Goal: Information Seeking & Learning: Learn about a topic

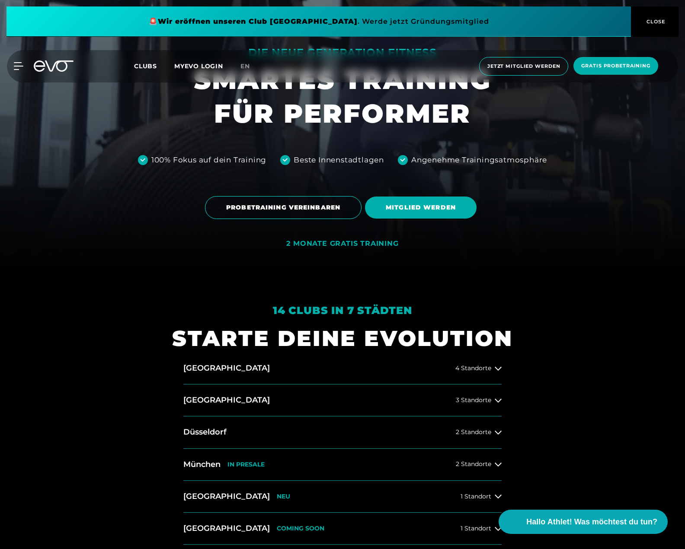
scroll to position [389, 0]
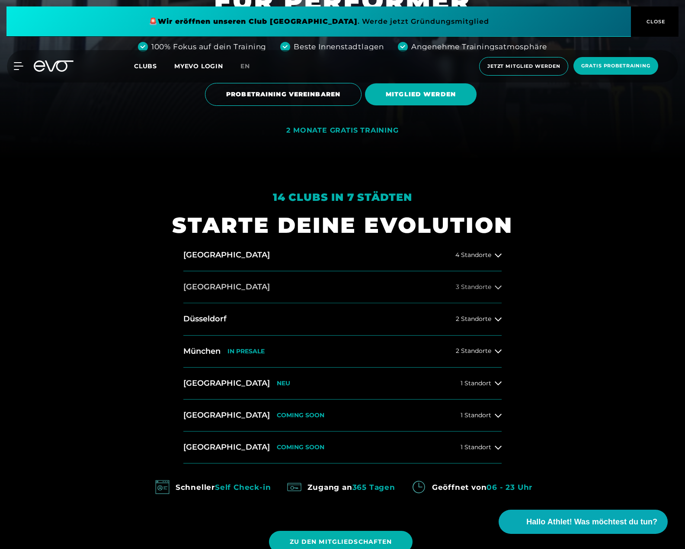
click at [471, 292] on button "[GEOGRAPHIC_DATA] 3 Standorte" at bounding box center [342, 288] width 318 height 32
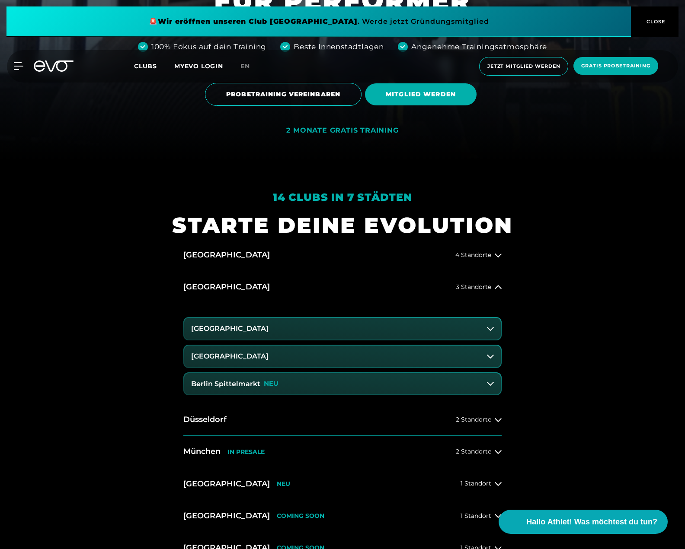
click at [273, 333] on button "[GEOGRAPHIC_DATA]" at bounding box center [342, 329] width 316 height 22
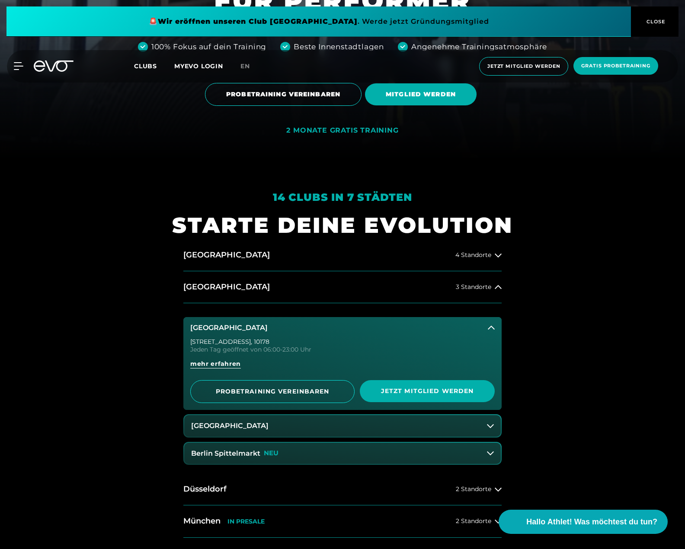
click at [265, 453] on p "NEU" at bounding box center [271, 453] width 15 height 7
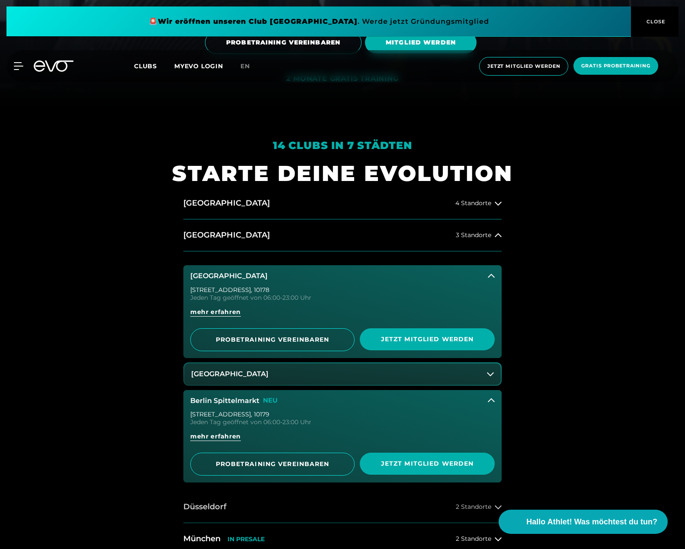
scroll to position [519, 0]
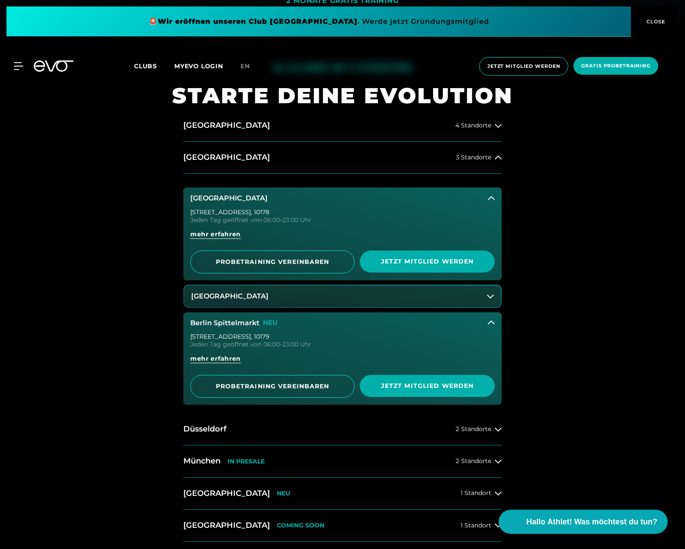
click at [242, 334] on div "[STREET_ADDRESS]" at bounding box center [342, 337] width 304 height 6
click at [245, 351] on div "[STREET_ADDRESS] Jeden Tag geöffnet von 06:00-23:00 Uhr mehr erfahren PROBETRAI…" at bounding box center [342, 369] width 318 height 71
click at [245, 347] on div "Jeden Tag geöffnet von 06:00-23:00 Uhr" at bounding box center [342, 345] width 304 height 6
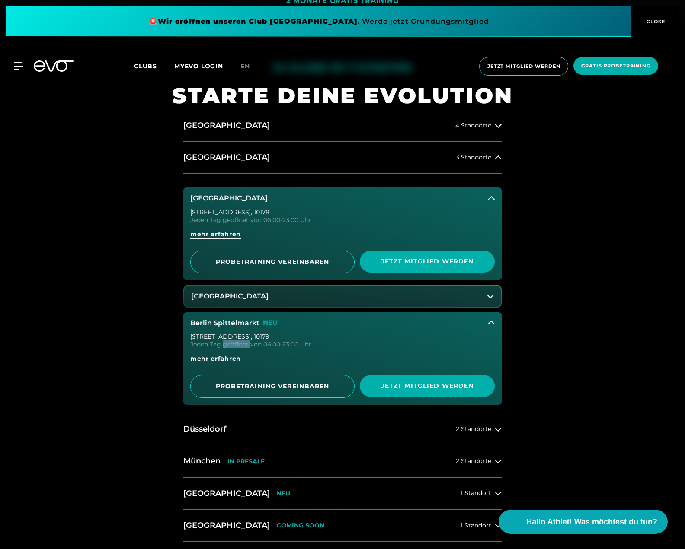
click at [245, 347] on div "Jeden Tag geöffnet von 06:00-23:00 Uhr" at bounding box center [342, 345] width 304 height 6
click at [281, 347] on div "Jeden Tag geöffnet von 06:00-23:00 Uhr" at bounding box center [342, 345] width 304 height 6
click at [229, 330] on button "Berlin Spittelmarkt NEU" at bounding box center [342, 324] width 318 height 22
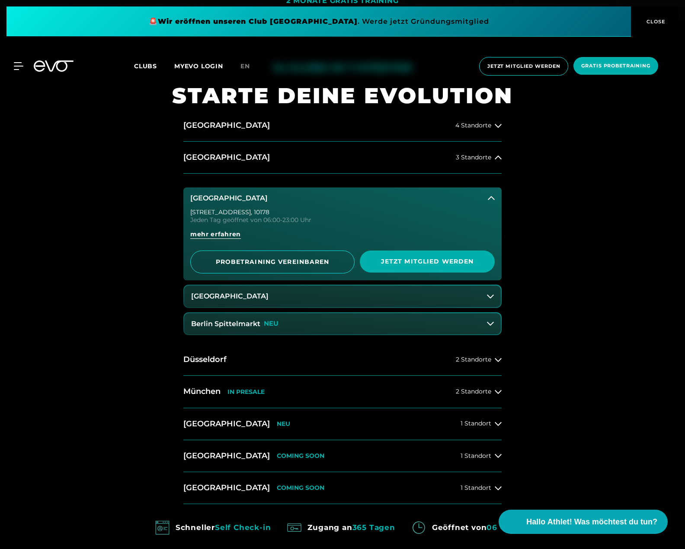
click at [240, 324] on h3 "Berlin Spittelmarkt" at bounding box center [225, 324] width 69 height 8
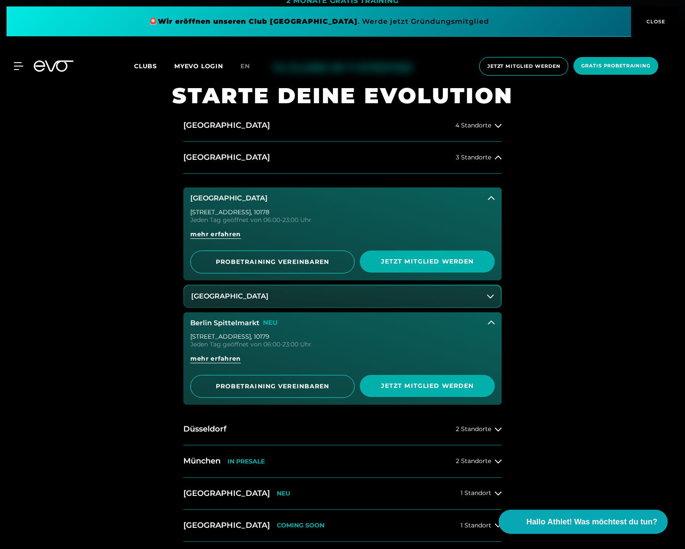
click at [288, 326] on button "Berlin Spittelmarkt NEU" at bounding box center [342, 324] width 318 height 22
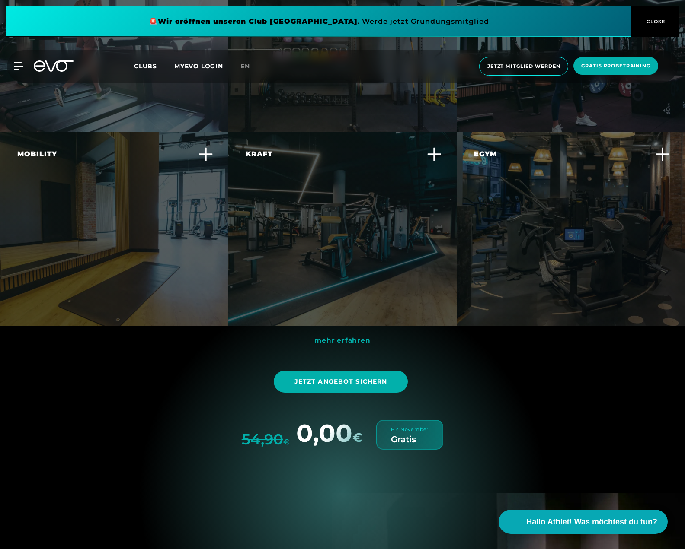
scroll to position [3199, 0]
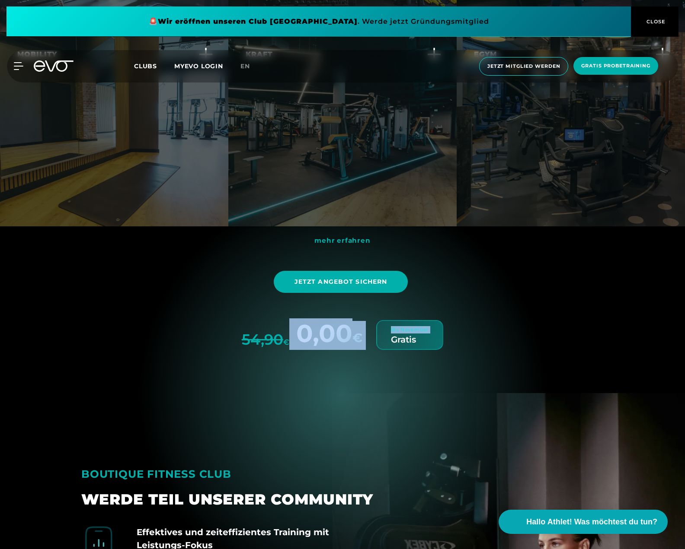
drag, startPoint x: 301, startPoint y: 323, endPoint x: 388, endPoint y: 336, distance: 87.5
click at [388, 336] on div "54,90 € 0,00 € Bis November Gratis" at bounding box center [343, 325] width 202 height 51
click at [467, 327] on div "mehr erfahren Jetzt Angebot sichern 54,90 € 0,00 € Bis November Gratis" at bounding box center [342, 291] width 536 height 117
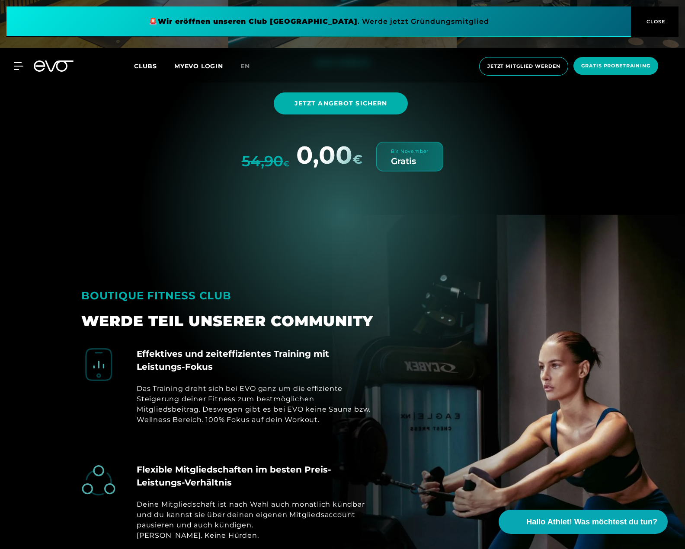
scroll to position [3415, 0]
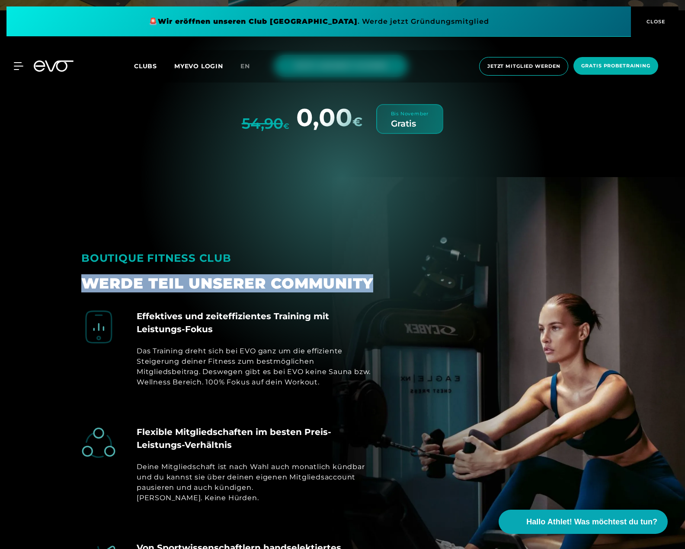
drag, startPoint x: 227, startPoint y: 282, endPoint x: 377, endPoint y: 284, distance: 150.5
click at [377, 284] on h2 "WERDE TEIL UNSERER COMMUNITY" at bounding box center [229, 289] width 297 height 28
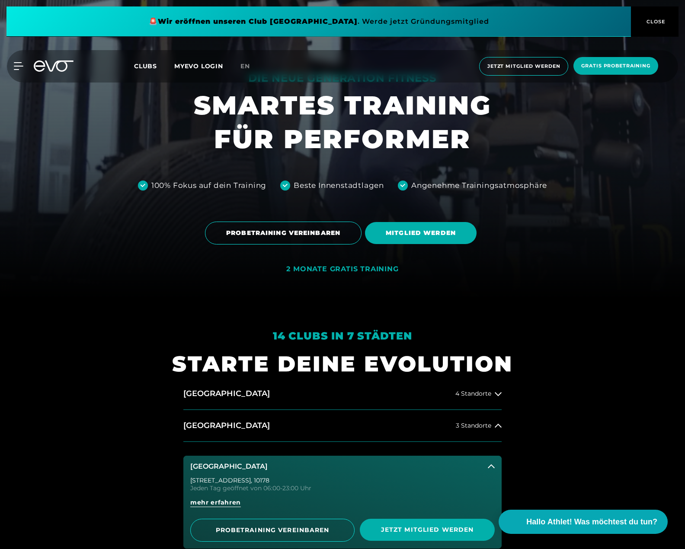
scroll to position [389, 0]
